Goal: Download file/media

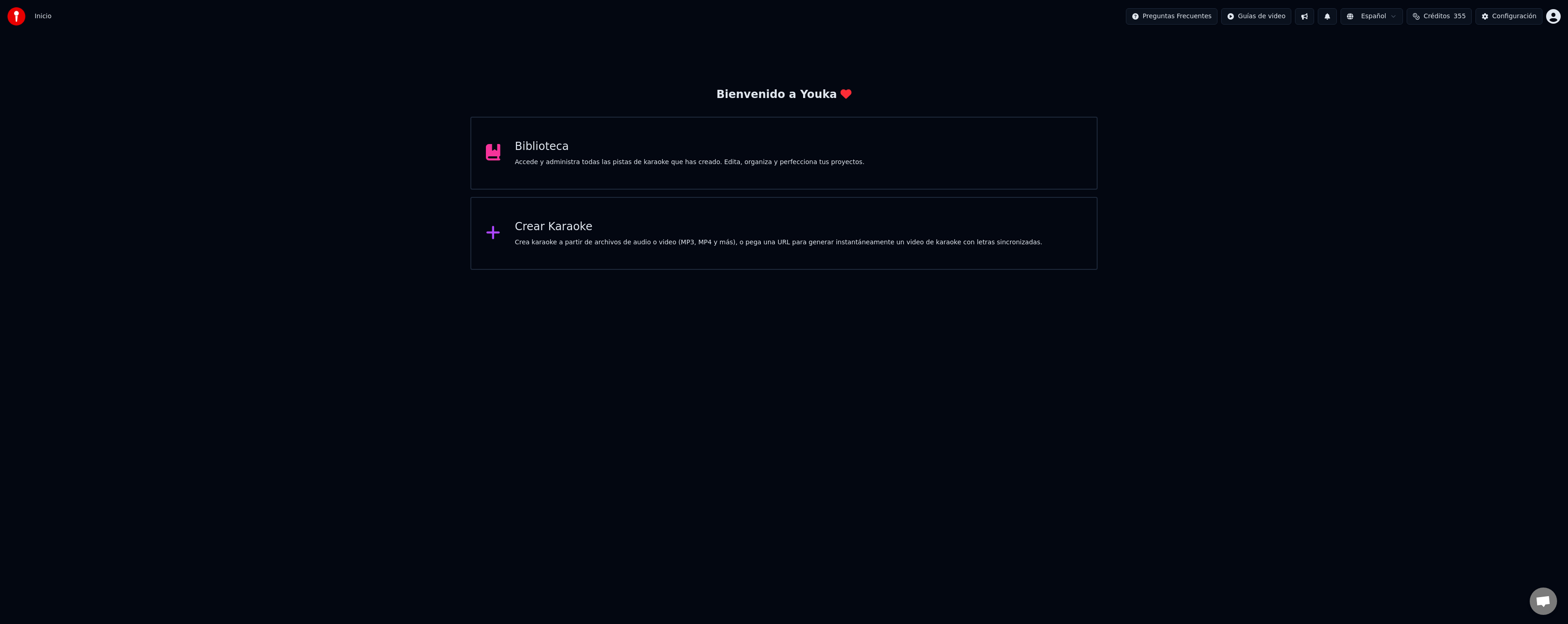
click at [1456, 16] on button "Créditos 355" at bounding box center [1439, 16] width 66 height 17
click at [1306, 246] on div "Bienvenido a Youka Biblioteca Accede y administra todas las pistas de karaoke q…" at bounding box center [784, 151] width 1568 height 237
click at [661, 153] on div "Biblioteca" at bounding box center [690, 147] width 350 height 14
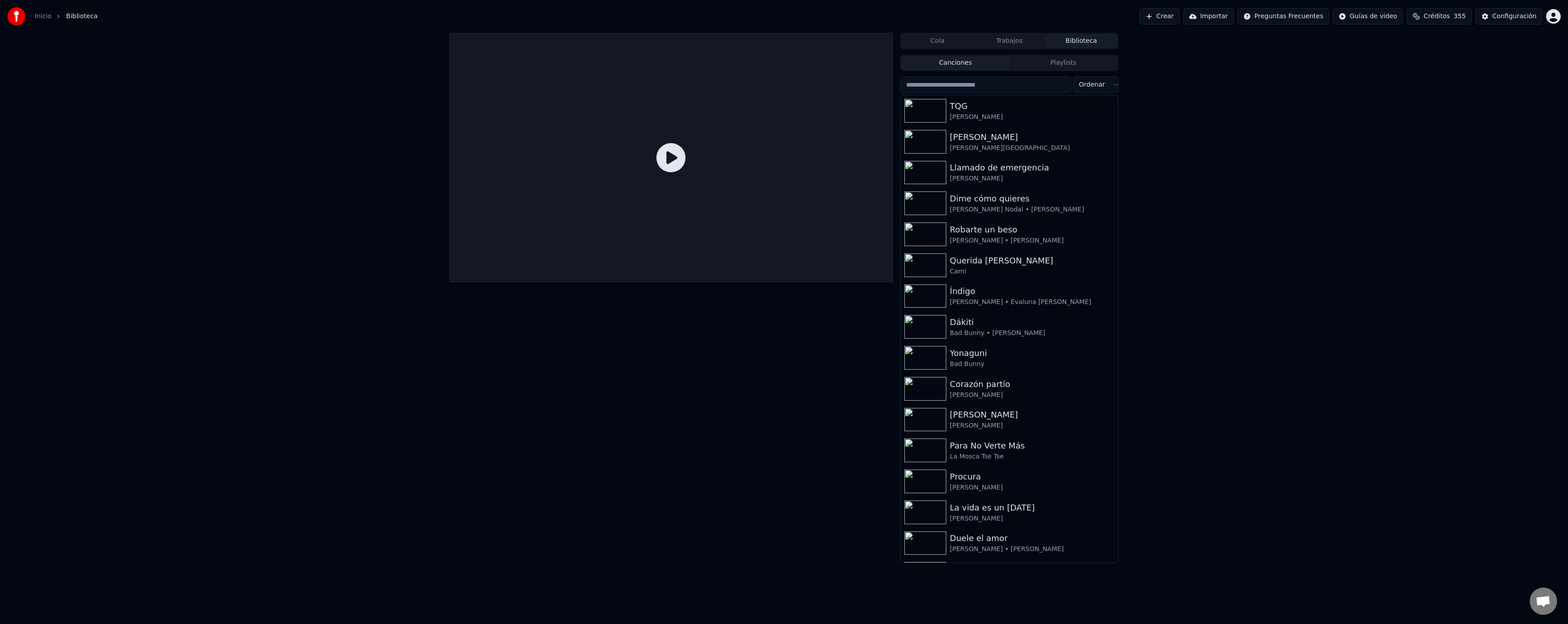
click at [989, 83] on input "search" at bounding box center [985, 84] width 171 height 17
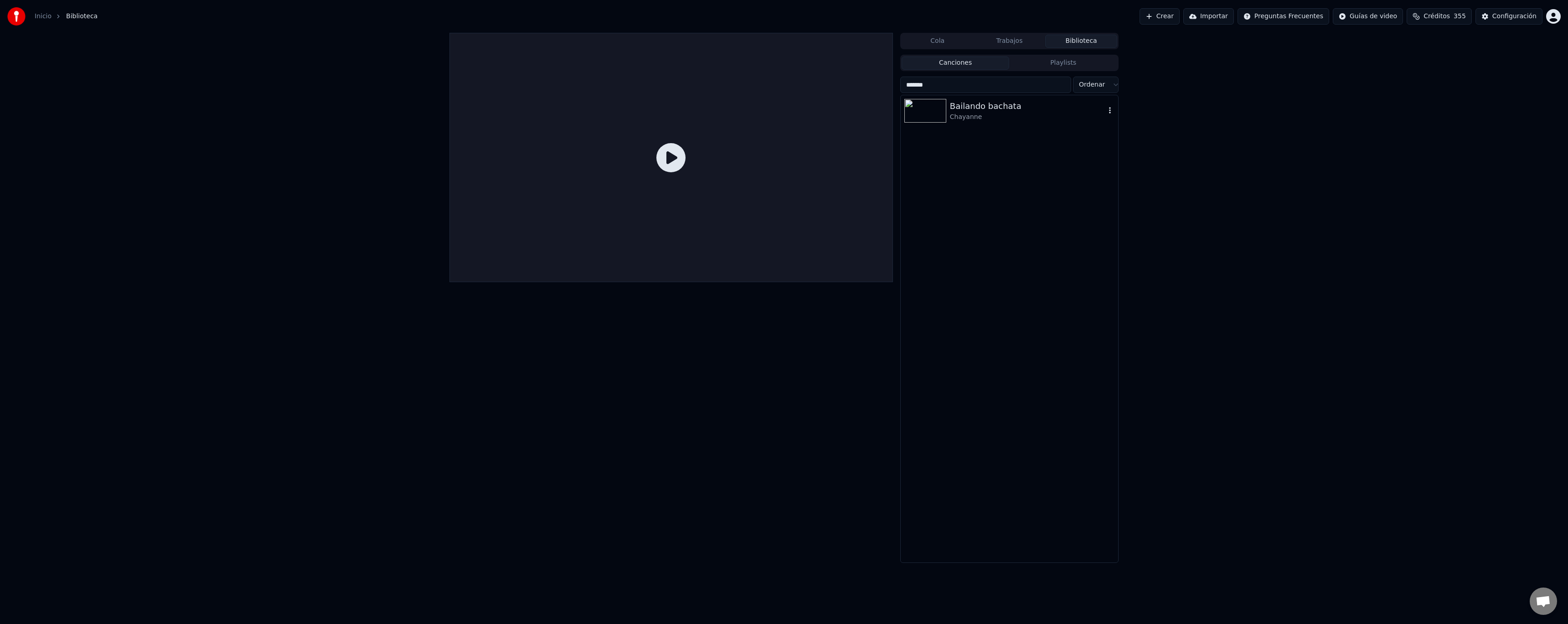
type input "*******"
click at [973, 104] on div "Bailando bachata" at bounding box center [1028, 106] width 156 height 12
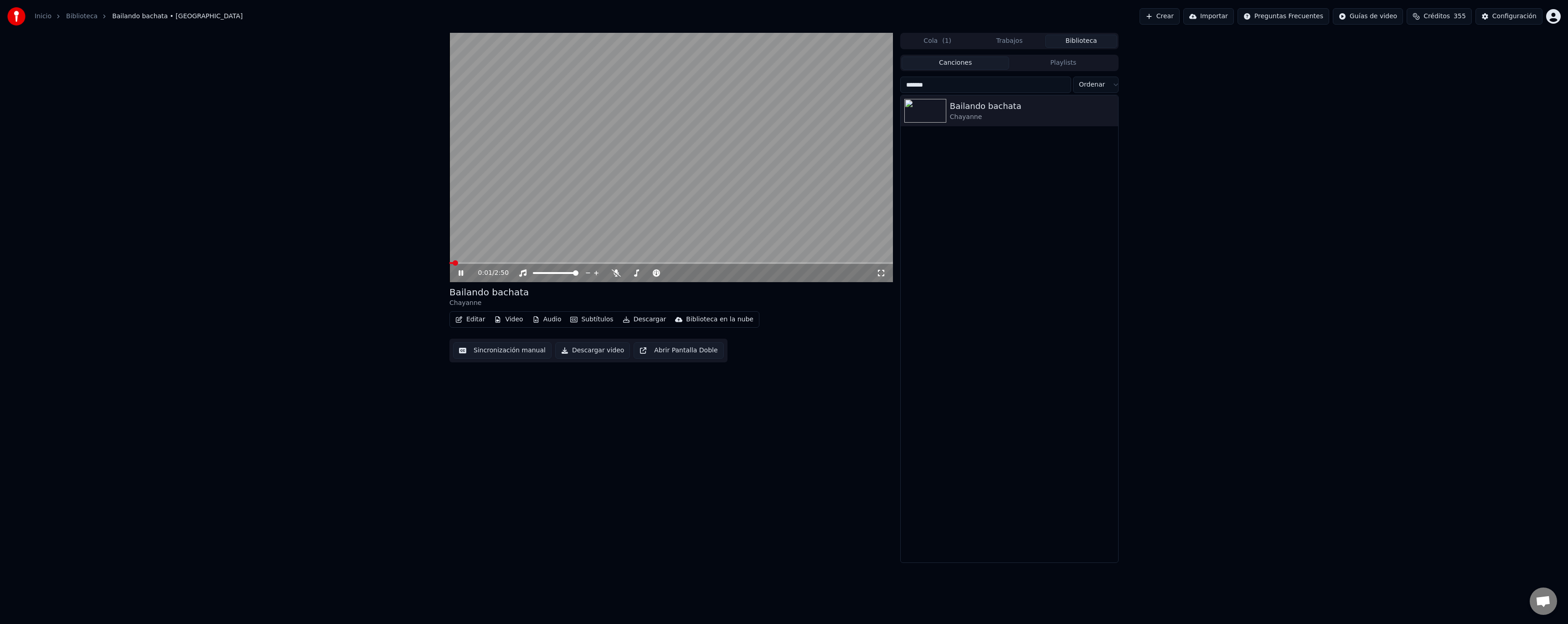
click at [463, 274] on icon at bounding box center [467, 273] width 21 height 7
click at [637, 323] on button "Descargar" at bounding box center [645, 320] width 51 height 12
click at [661, 451] on div "Subtítulos [.lrc]" at bounding box center [654, 449] width 49 height 9
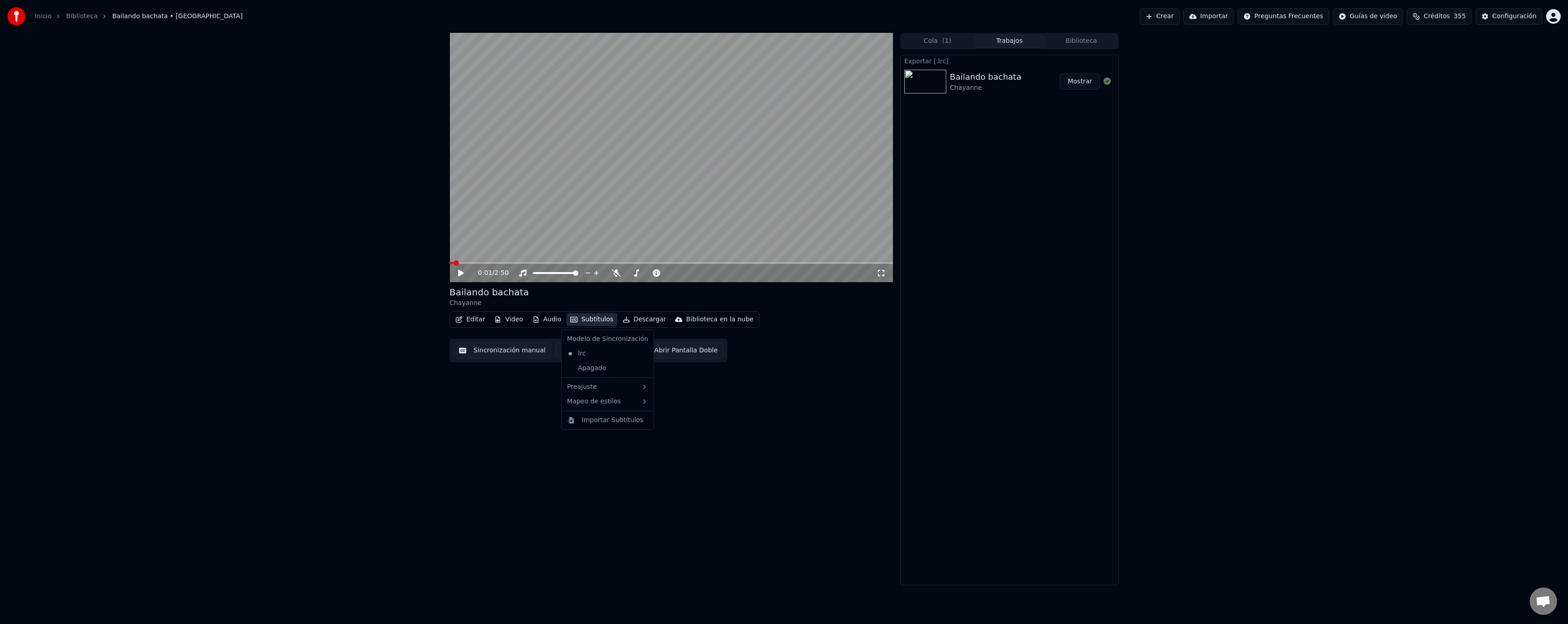
click at [587, 323] on button "Subtítulos" at bounding box center [591, 320] width 50 height 12
click at [797, 389] on div "0:01 / 2:50 Bailando bachata Chayanne Editar Video Audio Subtítulos Descargar B…" at bounding box center [671, 309] width 444 height 552
click at [1090, 81] on button "Mostrar" at bounding box center [1079, 81] width 40 height 17
drag, startPoint x: 1318, startPoint y: 395, endPoint x: 1332, endPoint y: 268, distance: 127.8
click at [1318, 395] on div "0:01 / 2:50 Bailando bachata Chayanne Editar Video Audio Subtítulos Descargar B…" at bounding box center [784, 309] width 1568 height 552
